Goal: Task Accomplishment & Management: Manage account settings

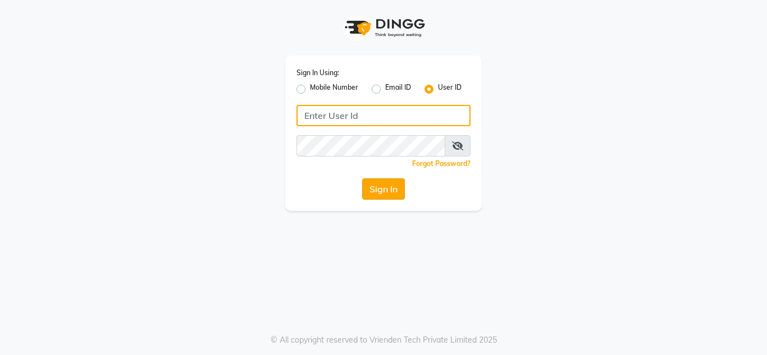
type input "flauntandflutter"
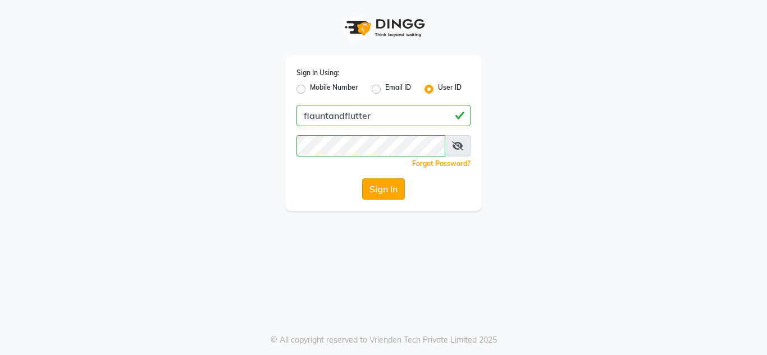
click at [379, 196] on button "Sign In" at bounding box center [383, 188] width 43 height 21
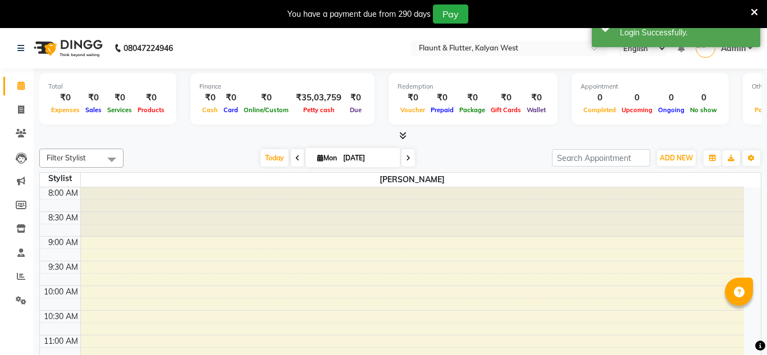
select select "en"
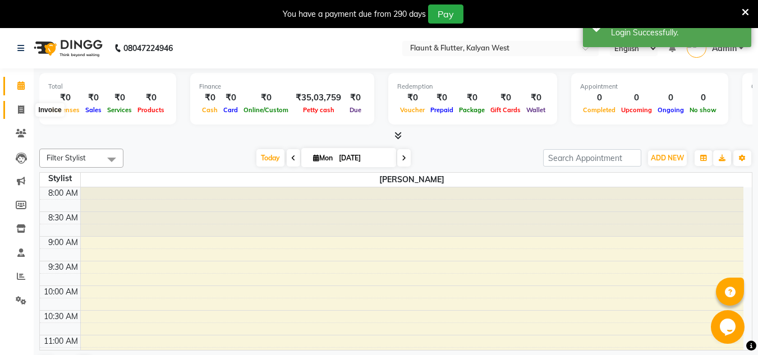
click at [19, 106] on icon at bounding box center [21, 110] width 6 height 8
select select "service"
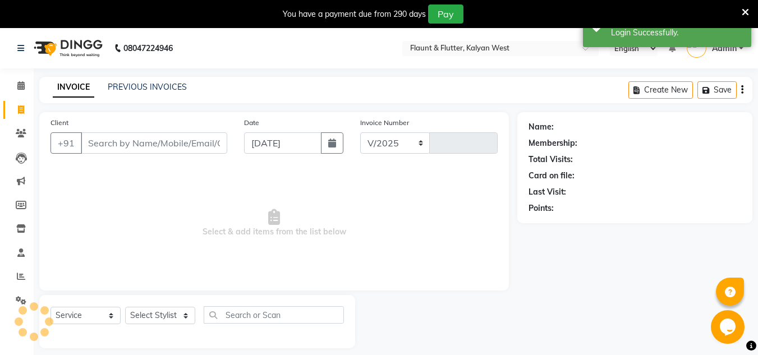
select select "4941"
type input "0946"
click at [124, 89] on link "PREVIOUS INVOICES" at bounding box center [147, 87] width 79 height 10
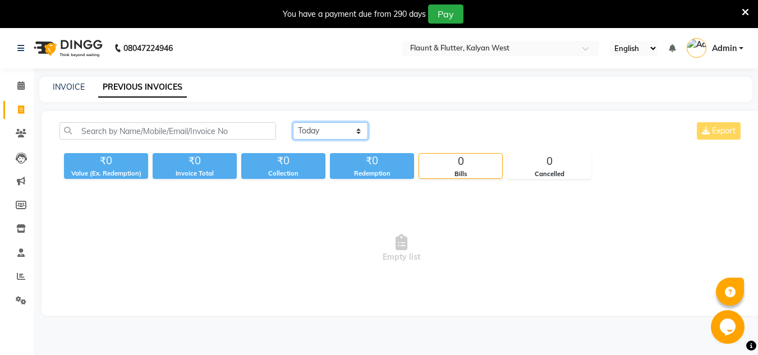
click at [332, 130] on select "Today Yesterday Custom Range" at bounding box center [330, 130] width 75 height 17
select select "range"
click at [293, 122] on select "Today Yesterday Custom Range" at bounding box center [330, 130] width 75 height 17
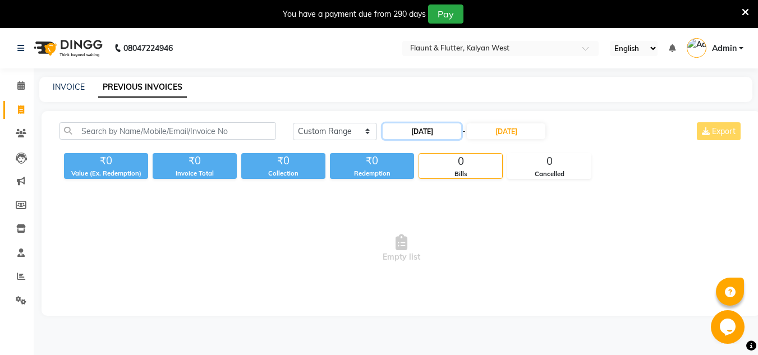
click at [441, 136] on input "[DATE]" at bounding box center [422, 131] width 79 height 16
select select "9"
select select "2025"
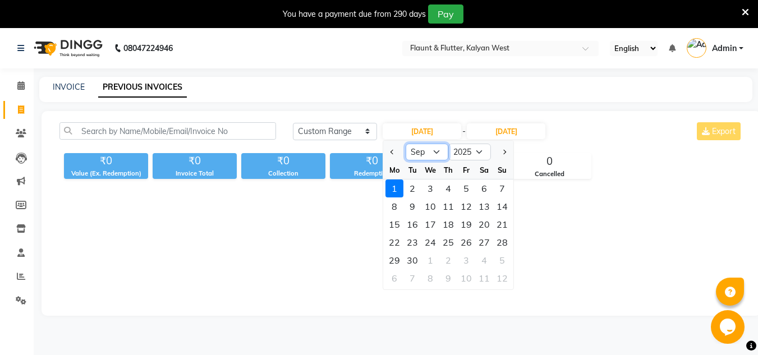
click at [440, 151] on select "Jan Feb Mar Apr May Jun Jul Aug Sep Oct Nov Dec" at bounding box center [427, 152] width 43 height 17
select select "8"
click at [406, 144] on select "Jan Feb Mar Apr May Jun Jul Aug Sep Oct Nov Dec" at bounding box center [427, 152] width 43 height 17
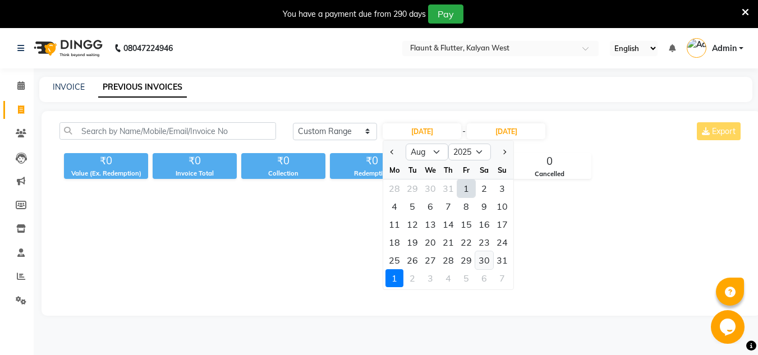
click at [491, 262] on div "30" at bounding box center [484, 260] width 18 height 18
type input "30-08-2025"
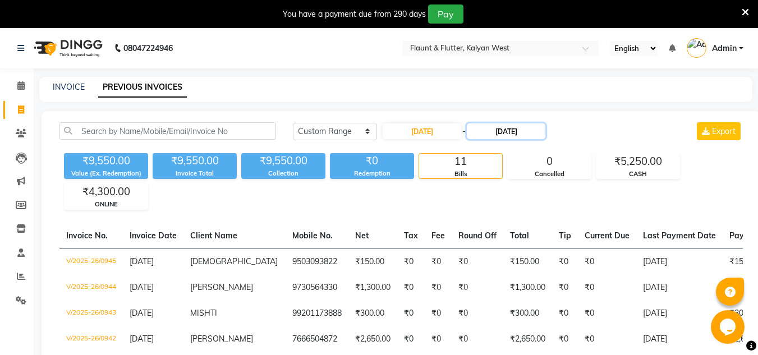
click at [525, 132] on input "[DATE]" at bounding box center [506, 131] width 79 height 16
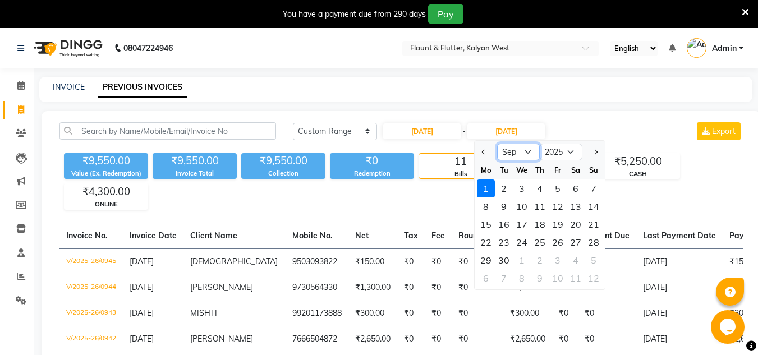
click at [524, 152] on select "Aug Sep Oct Nov Dec" at bounding box center [518, 152] width 43 height 17
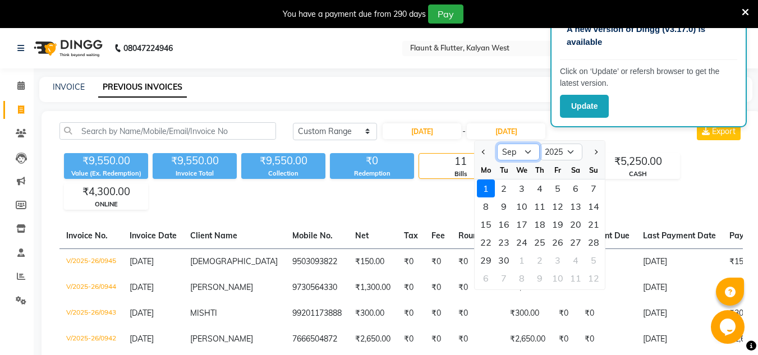
select select "8"
click at [497, 144] on select "Aug Sep Oct Nov Dec" at bounding box center [518, 152] width 43 height 17
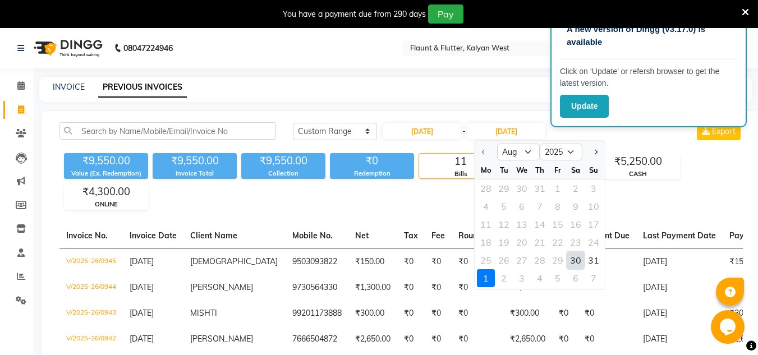
click at [578, 258] on div "30" at bounding box center [576, 260] width 18 height 18
type input "30-08-2025"
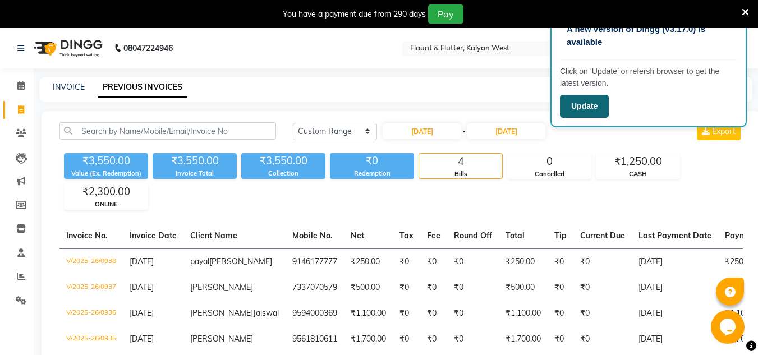
click at [601, 112] on button "Update" at bounding box center [584, 106] width 49 height 23
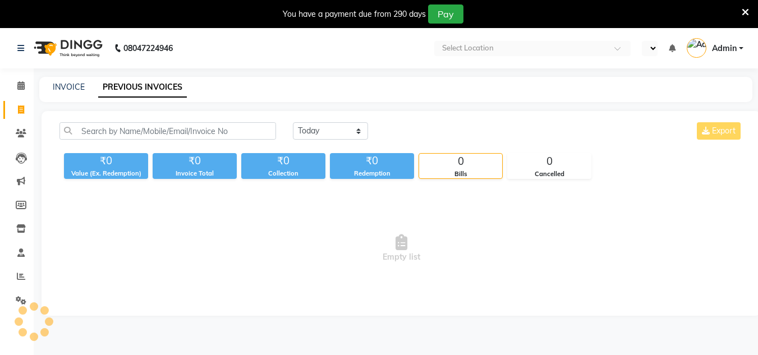
select select "en"
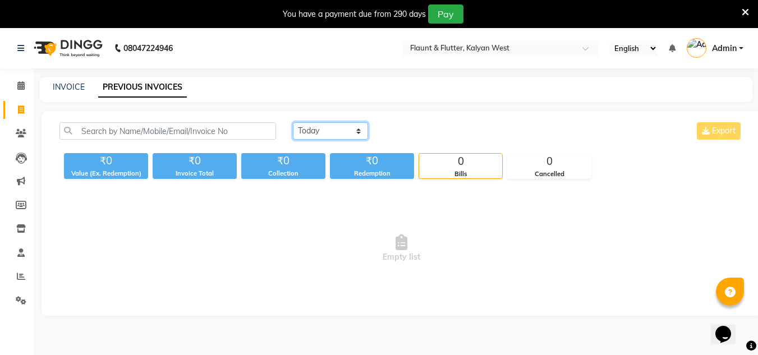
click at [325, 136] on select "[DATE] [DATE] Custom Range" at bounding box center [330, 130] width 75 height 17
select select "range"
click at [293, 122] on select "[DATE] [DATE] Custom Range" at bounding box center [330, 130] width 75 height 17
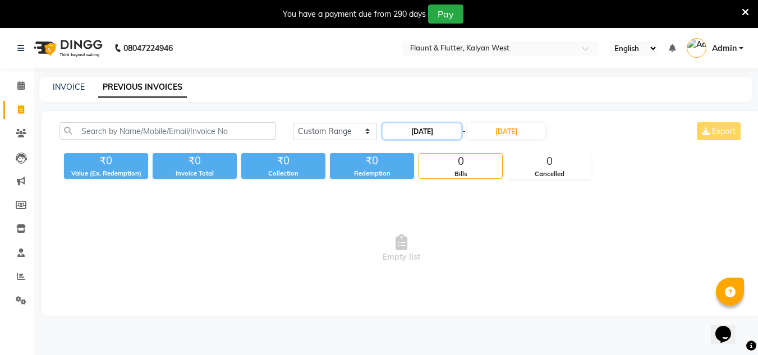
click at [421, 131] on input "[DATE]" at bounding box center [422, 131] width 79 height 16
select select "9"
select select "2025"
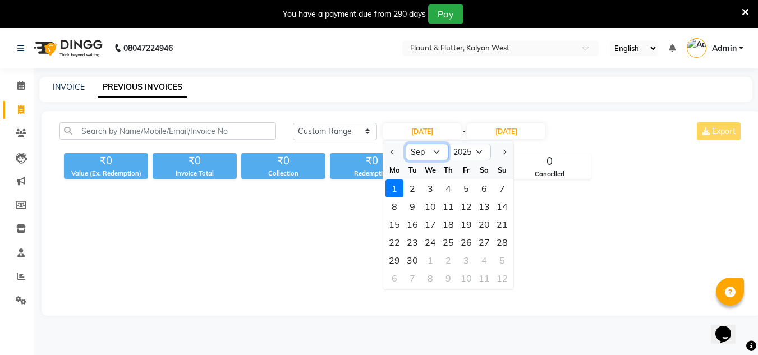
click at [414, 148] on select "Jan Feb Mar Apr May Jun [DATE] Aug Sep Oct Nov Dec" at bounding box center [427, 152] width 43 height 17
select select "8"
click at [406, 144] on select "Jan Feb Mar Apr May Jun [DATE] Aug Sep Oct Nov Dec" at bounding box center [427, 152] width 43 height 17
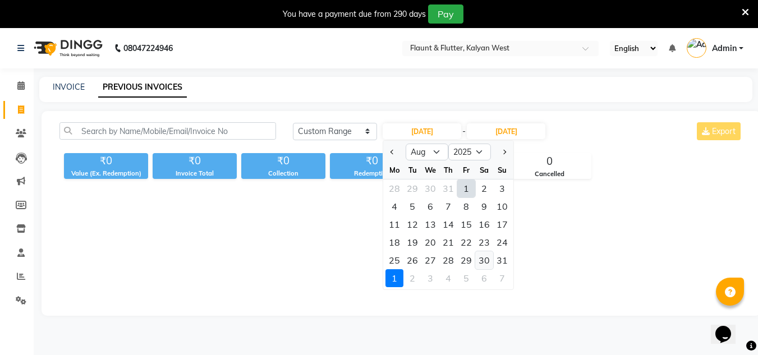
click at [482, 262] on div "30" at bounding box center [484, 260] width 18 height 18
type input "[DATE]"
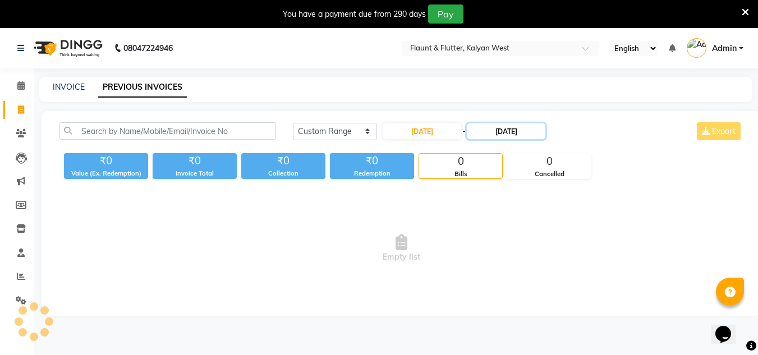
click at [495, 130] on input "[DATE]" at bounding box center [506, 131] width 79 height 16
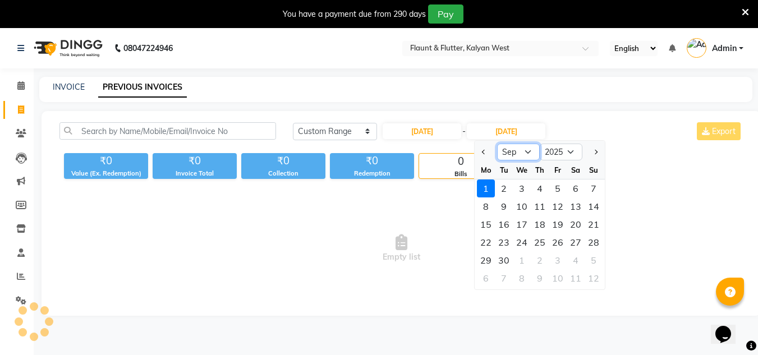
click at [525, 151] on select "Aug Sep Oct Nov Dec" at bounding box center [518, 152] width 43 height 17
select select "8"
click at [497, 144] on select "Aug Sep Oct Nov Dec" at bounding box center [518, 152] width 43 height 17
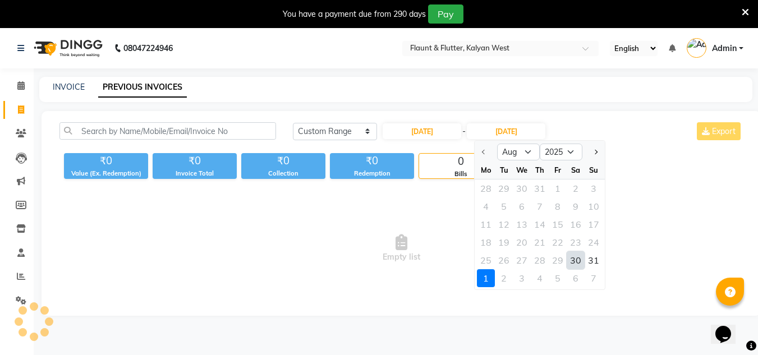
click at [571, 259] on div "30" at bounding box center [576, 260] width 18 height 18
type input "30-08-2025"
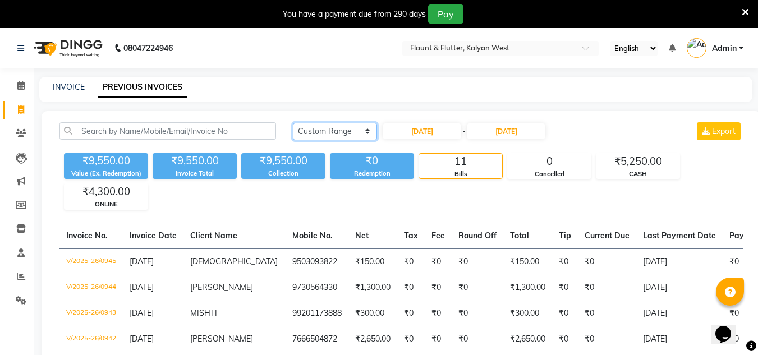
click at [306, 134] on select "Today Yesterday Custom Range" at bounding box center [335, 131] width 84 height 17
select select "yesterday"
click at [293, 123] on select "Today Yesterday Custom Range" at bounding box center [335, 131] width 84 height 17
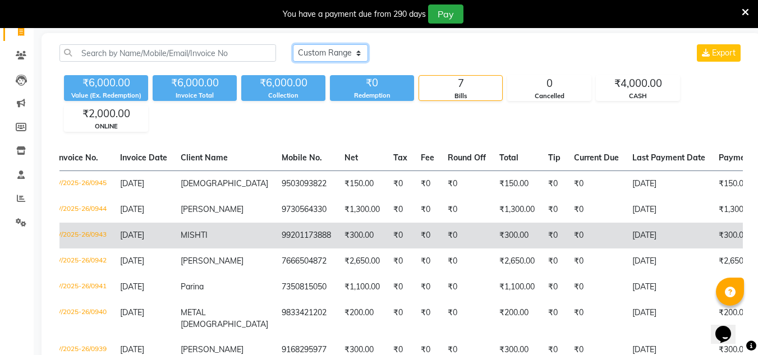
scroll to position [155, 0]
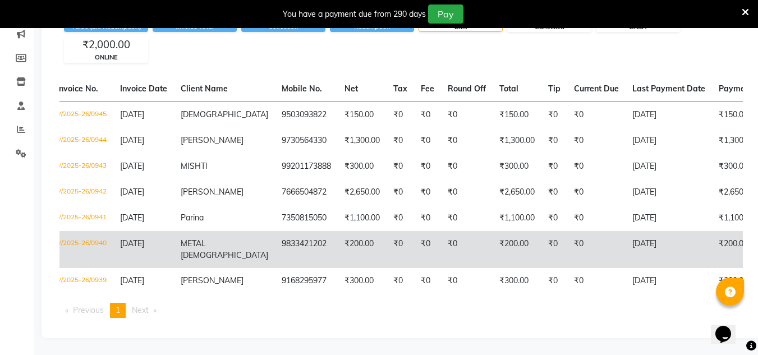
click at [351, 253] on td "₹200.00" at bounding box center [362, 249] width 49 height 37
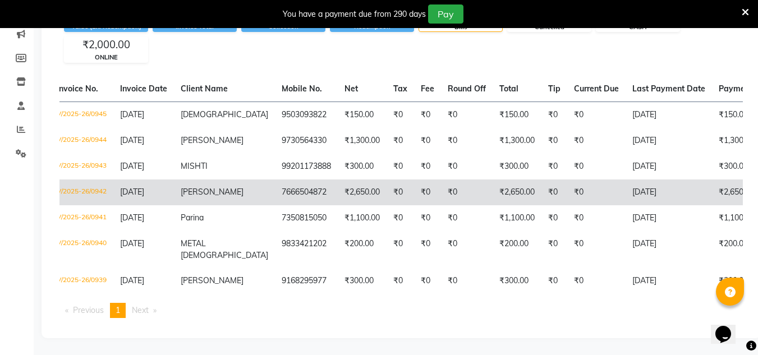
scroll to position [0, 0]
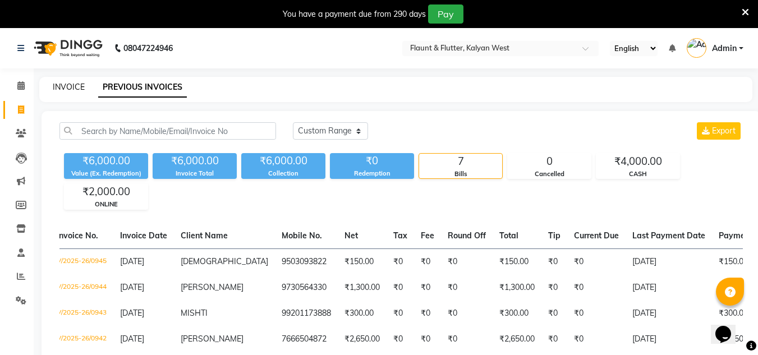
click at [71, 84] on link "INVOICE" at bounding box center [69, 87] width 32 height 10
select select "service"
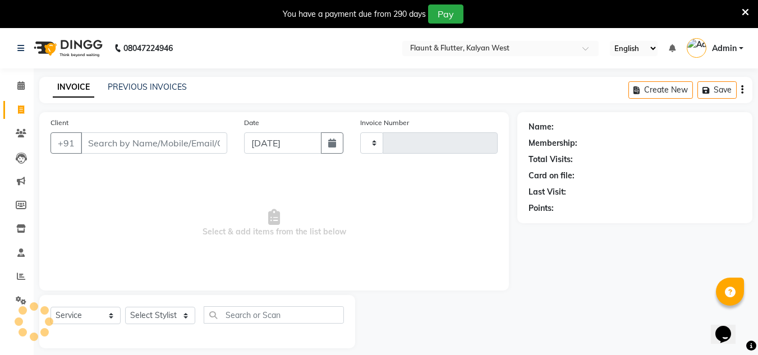
scroll to position [28, 0]
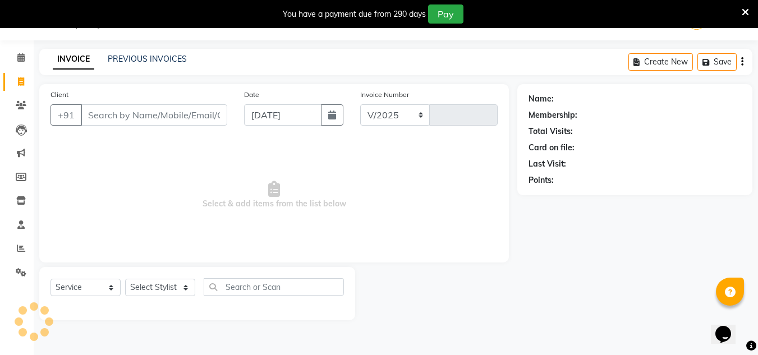
select select "4941"
type input "0946"
click at [147, 62] on link "PREVIOUS INVOICES" at bounding box center [147, 59] width 79 height 10
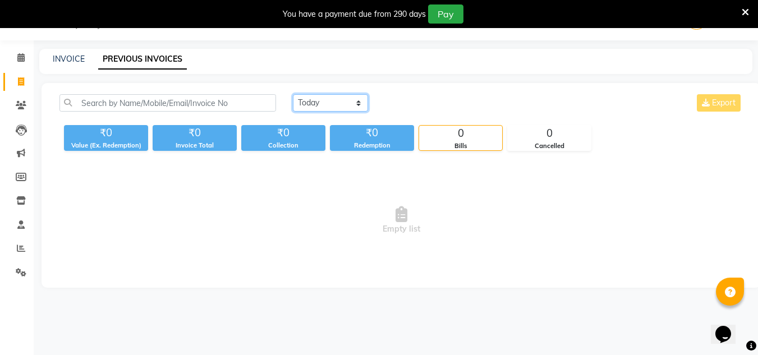
click at [345, 103] on select "Today Yesterday Custom Range" at bounding box center [330, 102] width 75 height 17
click at [293, 94] on select "Today Yesterday Custom Range" at bounding box center [330, 102] width 75 height 17
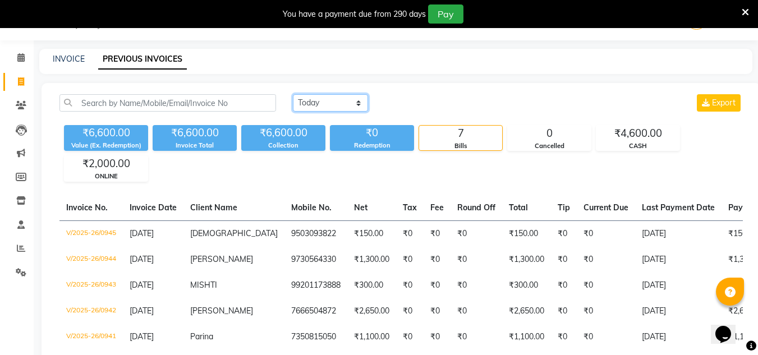
click at [346, 109] on select "Today Yesterday Custom Range" at bounding box center [330, 102] width 75 height 17
select select "range"
click at [293, 94] on select "Today Yesterday Custom Range" at bounding box center [330, 102] width 75 height 17
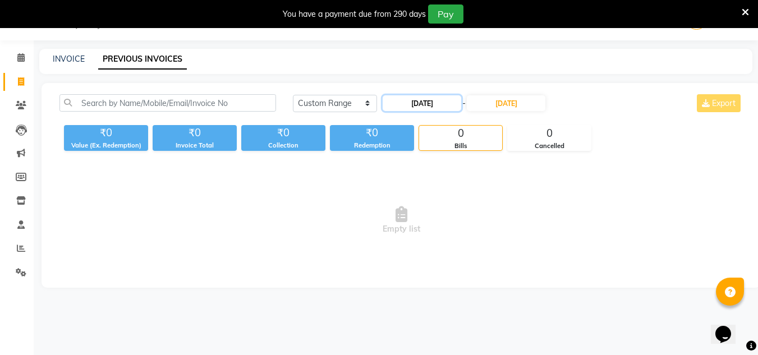
click at [400, 100] on input "[DATE]" at bounding box center [422, 103] width 79 height 16
select select "9"
select select "2025"
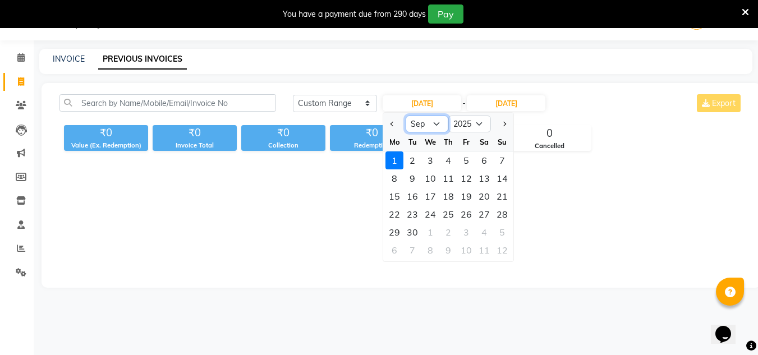
click at [424, 121] on select "Jan Feb Mar Apr May Jun Jul Aug Sep Oct Nov Dec" at bounding box center [427, 124] width 43 height 17
select select "8"
click at [406, 116] on select "Jan Feb Mar Apr May Jun Jul Aug Sep Oct Nov Dec" at bounding box center [427, 124] width 43 height 17
click at [479, 230] on div "30" at bounding box center [484, 232] width 18 height 18
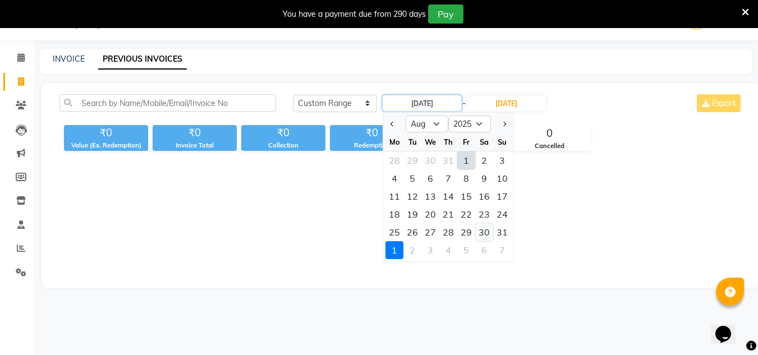
type input "30-08-2025"
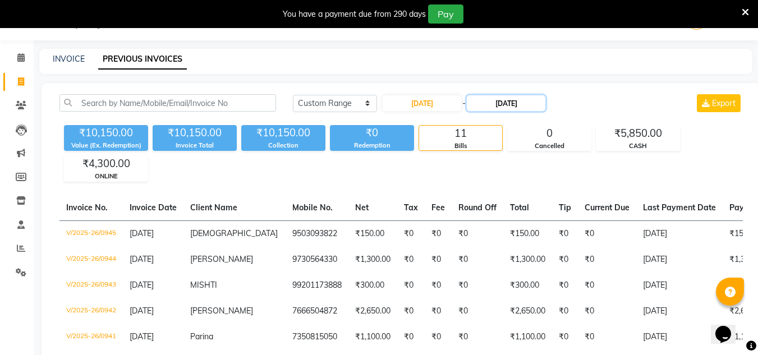
click at [505, 102] on input "[DATE]" at bounding box center [506, 103] width 79 height 16
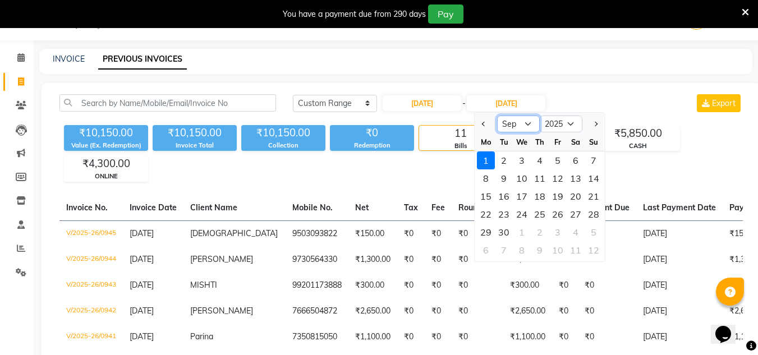
click at [514, 129] on select "Aug Sep Oct Nov Dec" at bounding box center [518, 124] width 43 height 17
select select "8"
click at [497, 116] on select "Aug Sep Oct Nov Dec" at bounding box center [518, 124] width 43 height 17
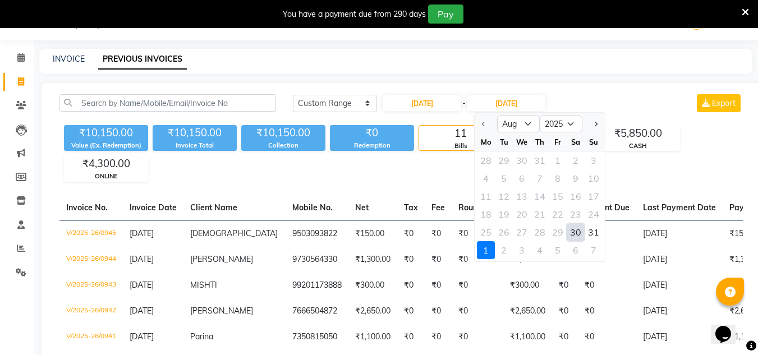
click at [576, 236] on div "30" at bounding box center [576, 232] width 18 height 18
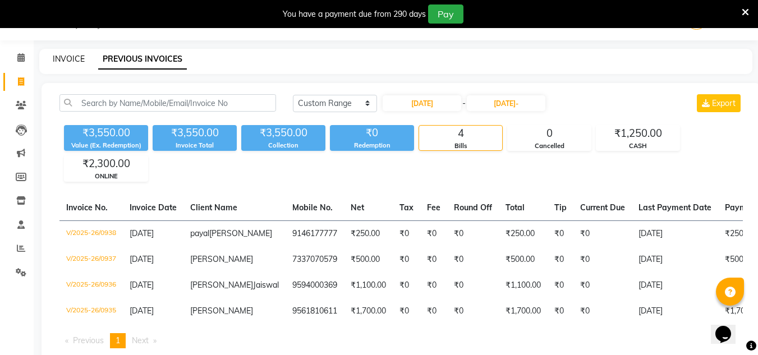
type input "30-08-2025"
click at [71, 56] on link "INVOICE" at bounding box center [69, 59] width 32 height 10
select select "service"
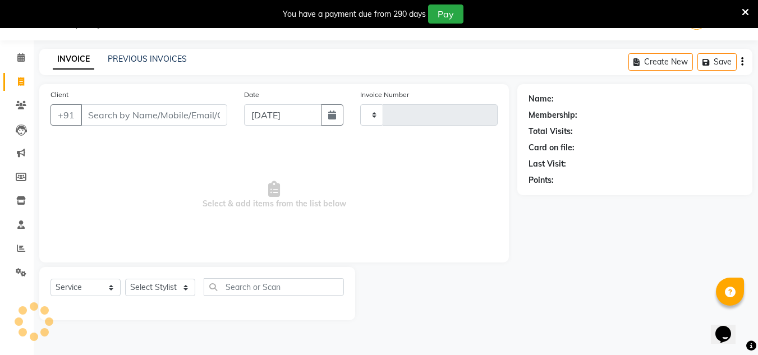
type input "0946"
select select "4941"
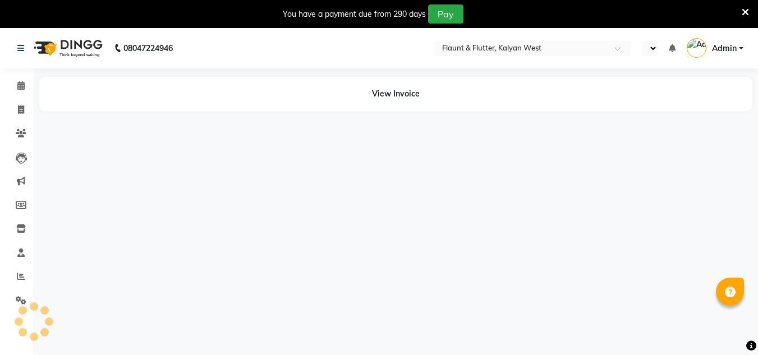
select select "en"
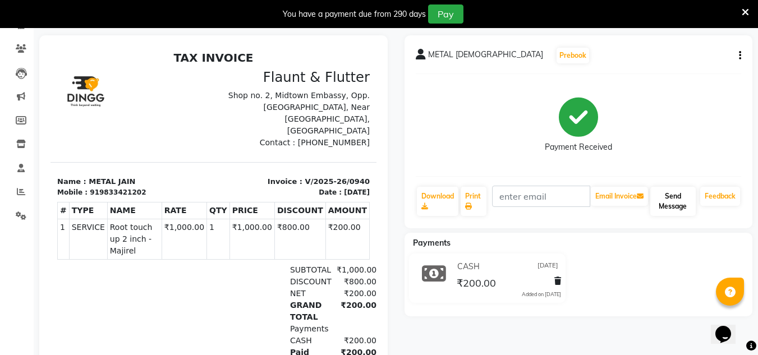
scroll to position [84, 0]
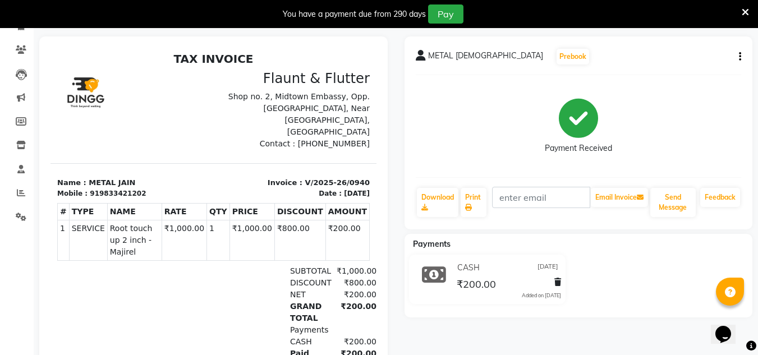
click at [737, 56] on button "button" at bounding box center [738, 57] width 7 height 12
click at [663, 71] on div "Edit Invoice" at bounding box center [684, 71] width 77 height 14
select select "service"
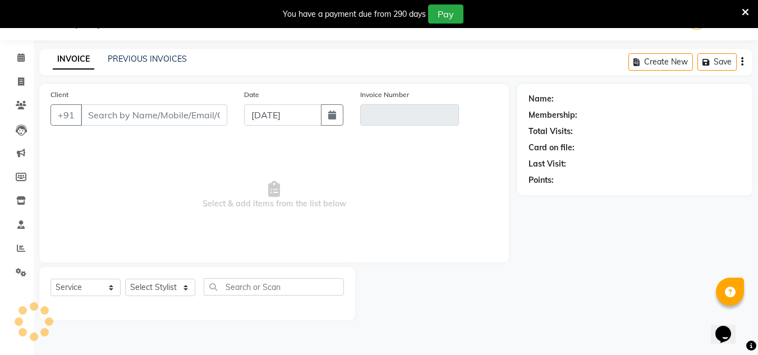
scroll to position [28, 0]
type input "9833421202"
type input "V/2025-26/0940"
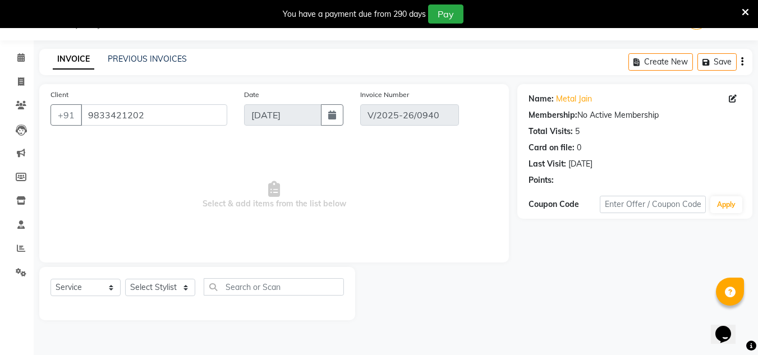
type input "[DATE]"
select select "select"
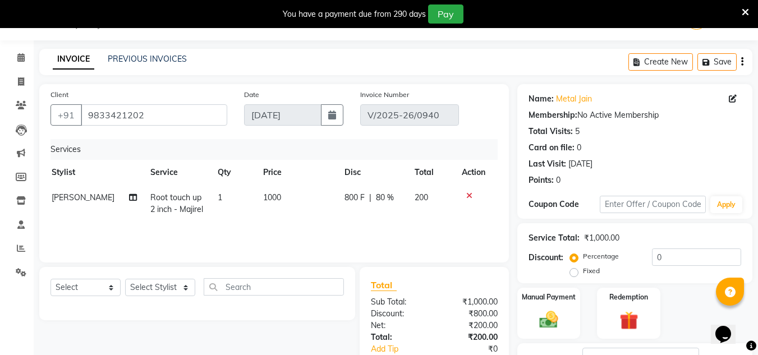
scroll to position [138, 0]
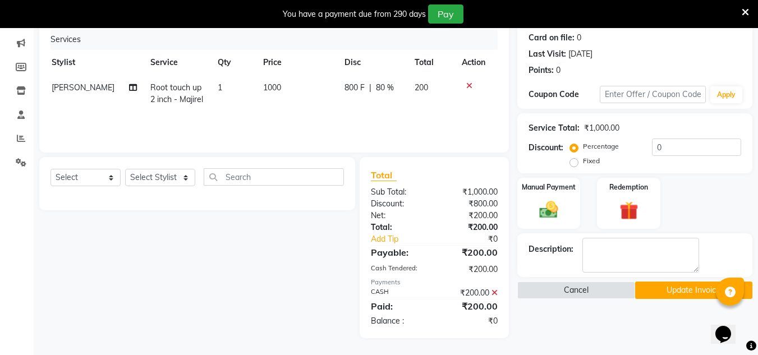
click at [494, 290] on icon at bounding box center [495, 293] width 6 height 8
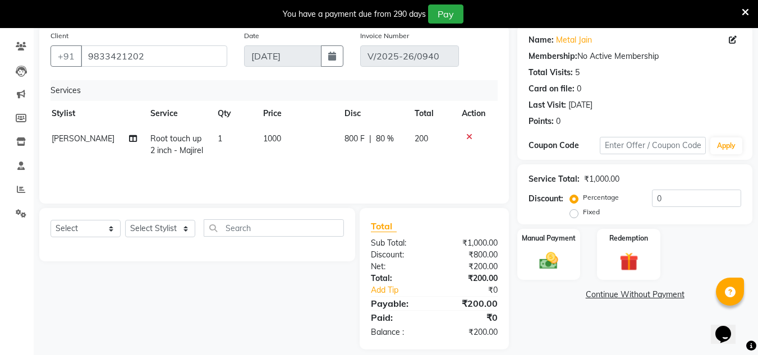
scroll to position [89, 0]
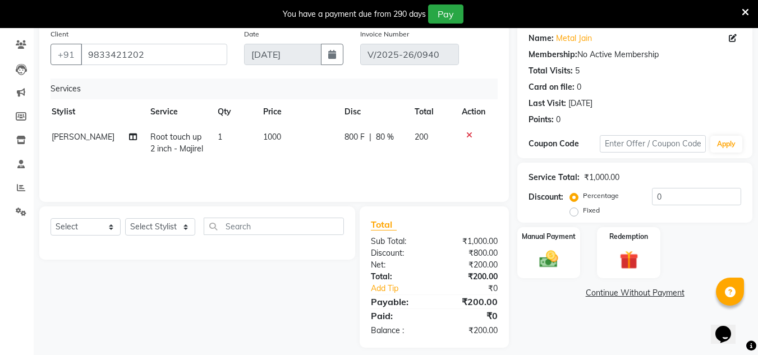
click at [583, 211] on label "Fixed" at bounding box center [591, 210] width 17 height 10
click at [573, 211] on input "Fixed" at bounding box center [577, 211] width 8 height 8
radio input "true"
click at [680, 200] on input "0" at bounding box center [696, 196] width 89 height 17
type input "200"
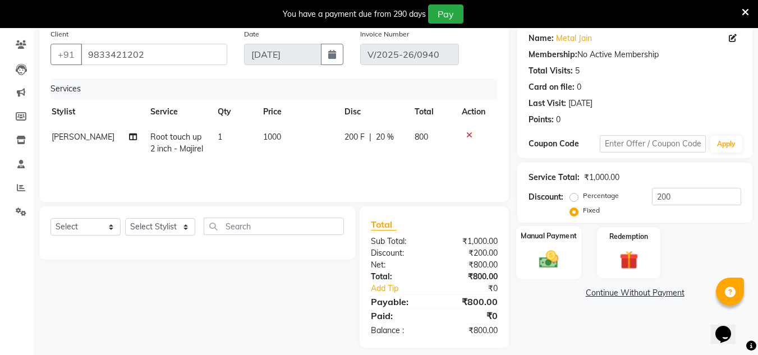
click at [573, 276] on div "Manual Payment" at bounding box center [549, 252] width 66 height 53
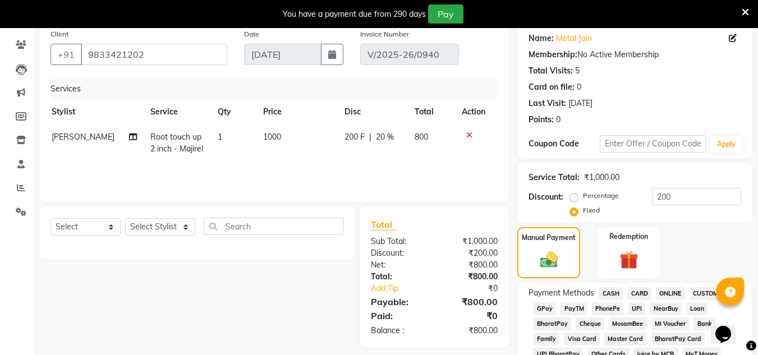
click at [617, 292] on span "CASH" at bounding box center [611, 293] width 24 height 13
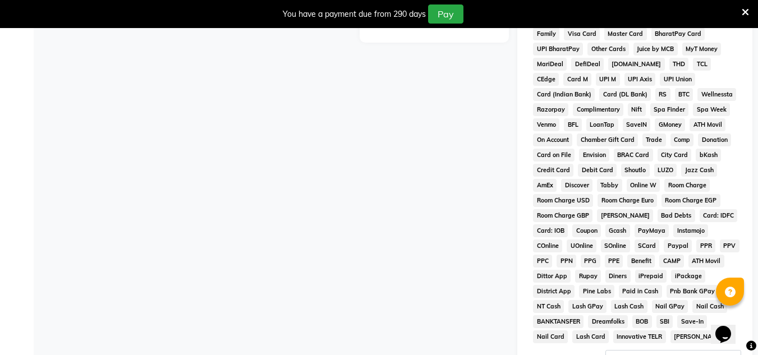
scroll to position [531, 0]
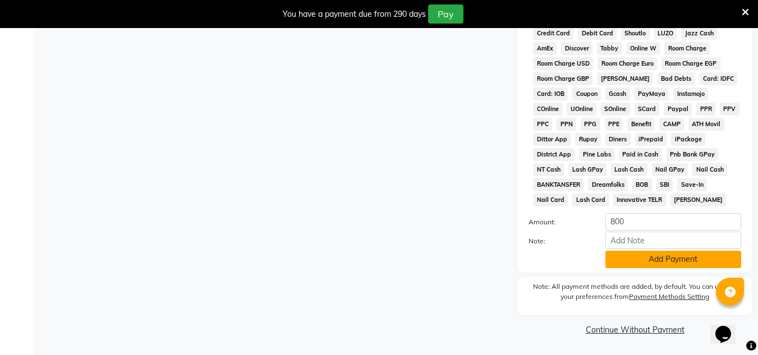
click at [656, 257] on button "Add Payment" at bounding box center [674, 259] width 136 height 17
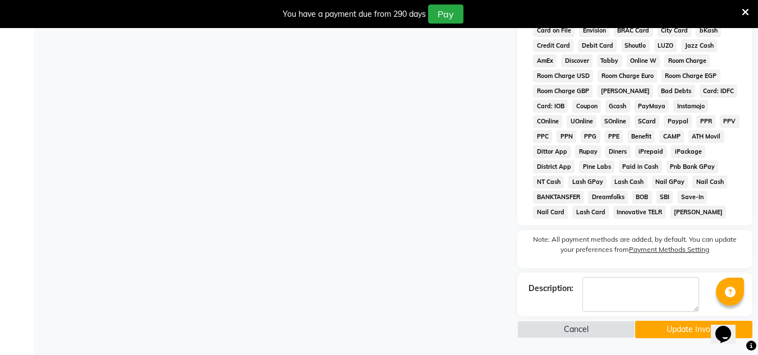
drag, startPoint x: 667, startPoint y: 338, endPoint x: 664, endPoint y: 332, distance: 6.8
click at [664, 332] on button "Update Invoice" at bounding box center [693, 329] width 117 height 17
